Goal: Find specific page/section: Find specific page/section

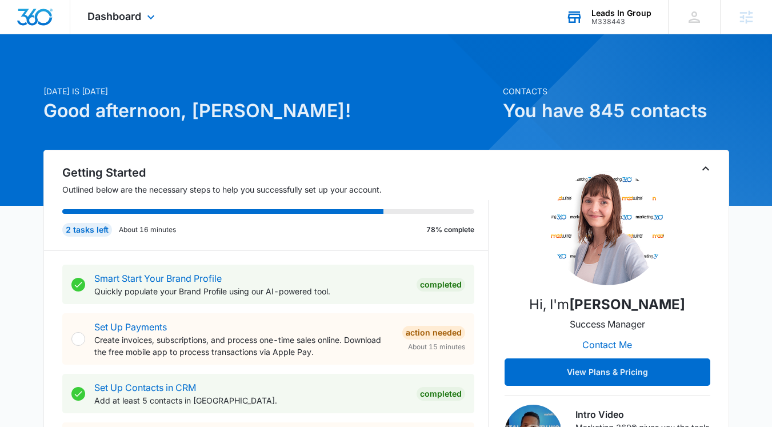
click at [625, 16] on div "Leads In Group" at bounding box center [621, 13] width 60 height 9
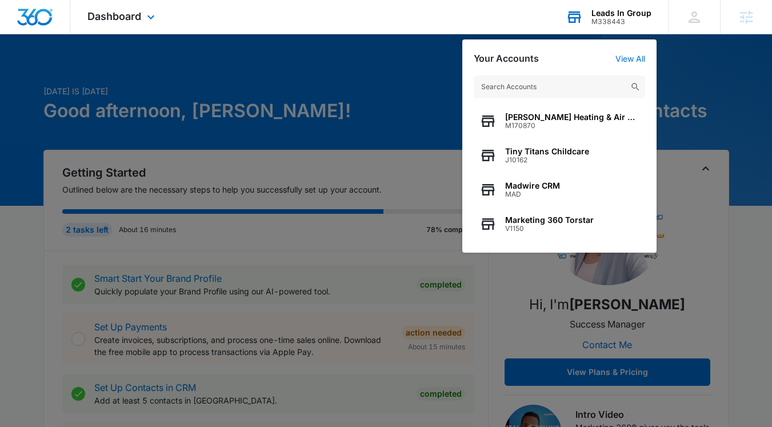
click at [561, 81] on input "text" at bounding box center [559, 86] width 171 height 23
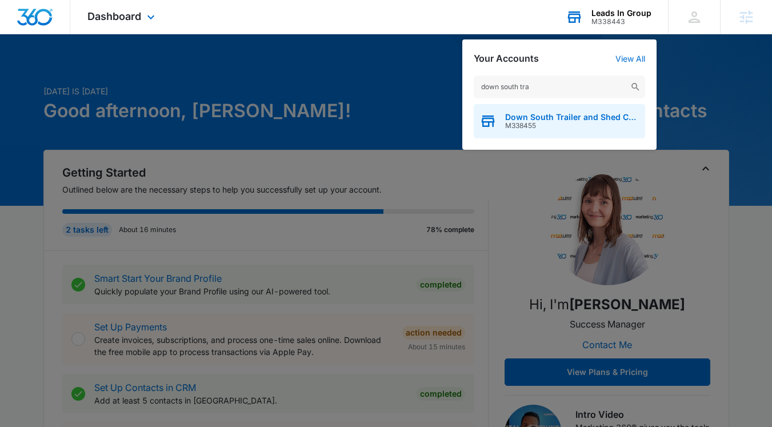
type input "down south tra"
click at [574, 127] on span "M338455" at bounding box center [572, 126] width 134 height 8
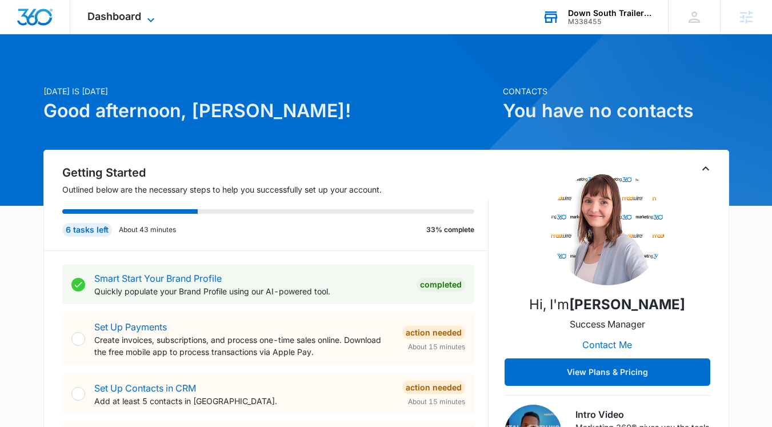
click at [137, 18] on span "Dashboard" at bounding box center [114, 16] width 54 height 12
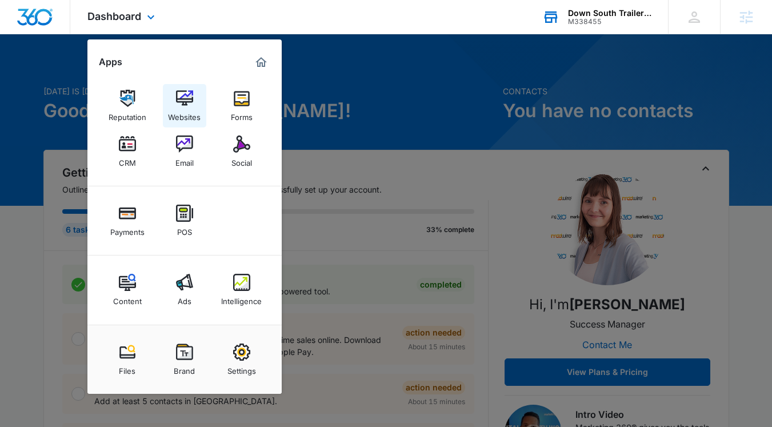
click at [184, 107] on div "Websites" at bounding box center [184, 114] width 33 height 15
